Goal: Task Accomplishment & Management: Manage account settings

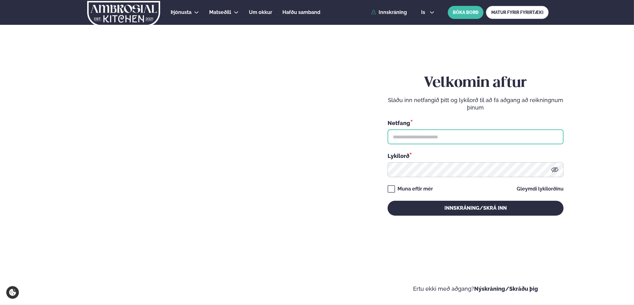
click at [497, 142] on input "text" at bounding box center [476, 136] width 176 height 15
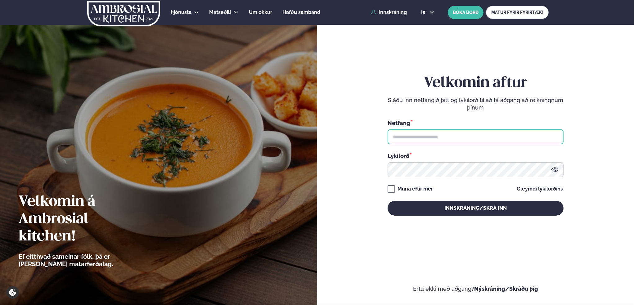
type input "**********"
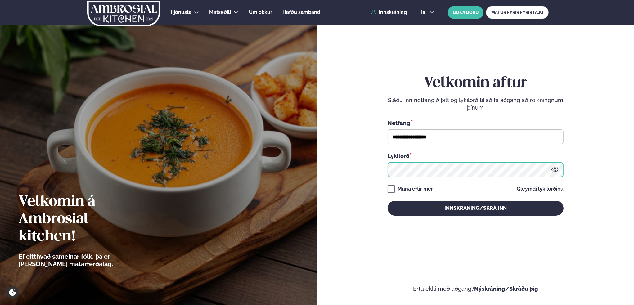
click at [388, 201] on button "Innskráning/Skrá inn" at bounding box center [476, 208] width 176 height 15
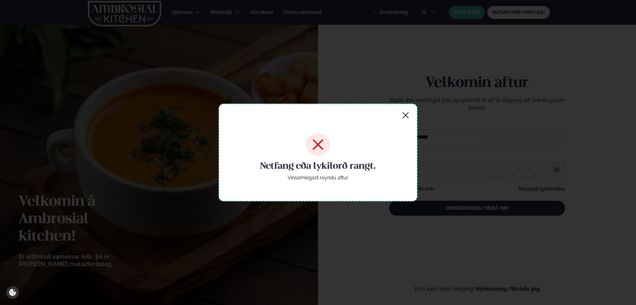
click at [403, 112] on icon "button" at bounding box center [405, 115] width 7 height 7
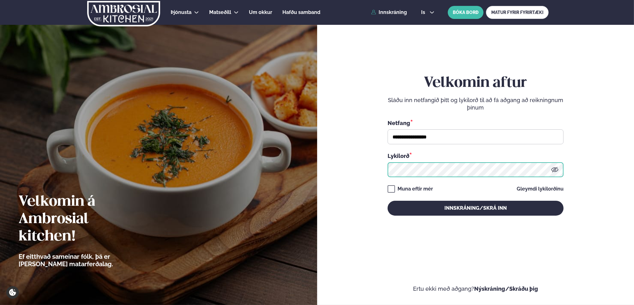
click at [388, 201] on button "Innskráning/Skrá inn" at bounding box center [476, 208] width 176 height 15
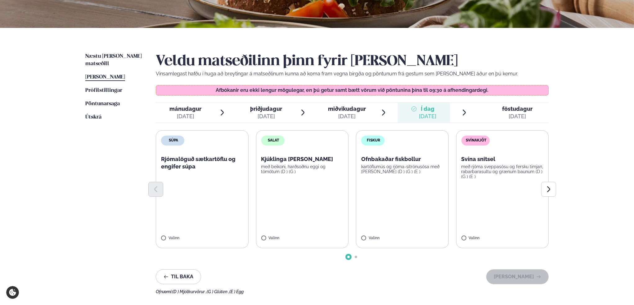
scroll to position [124, 0]
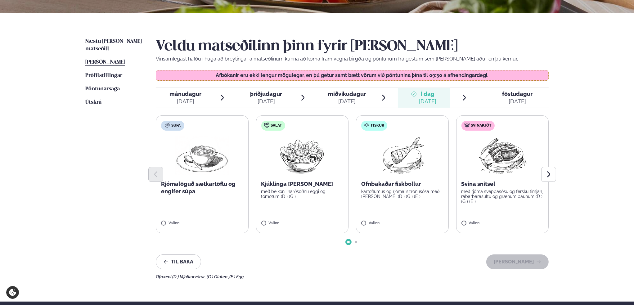
click at [510, 95] on span "föstudagur" at bounding box center [517, 94] width 30 height 7
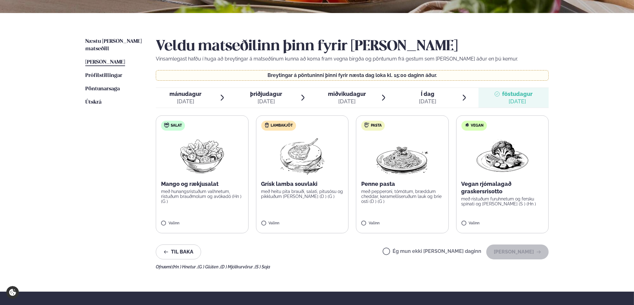
click at [438, 98] on span "Í dag Í d. sep. 4" at bounding box center [424, 98] width 52 height 20
